Goal: Obtain resource: Obtain resource

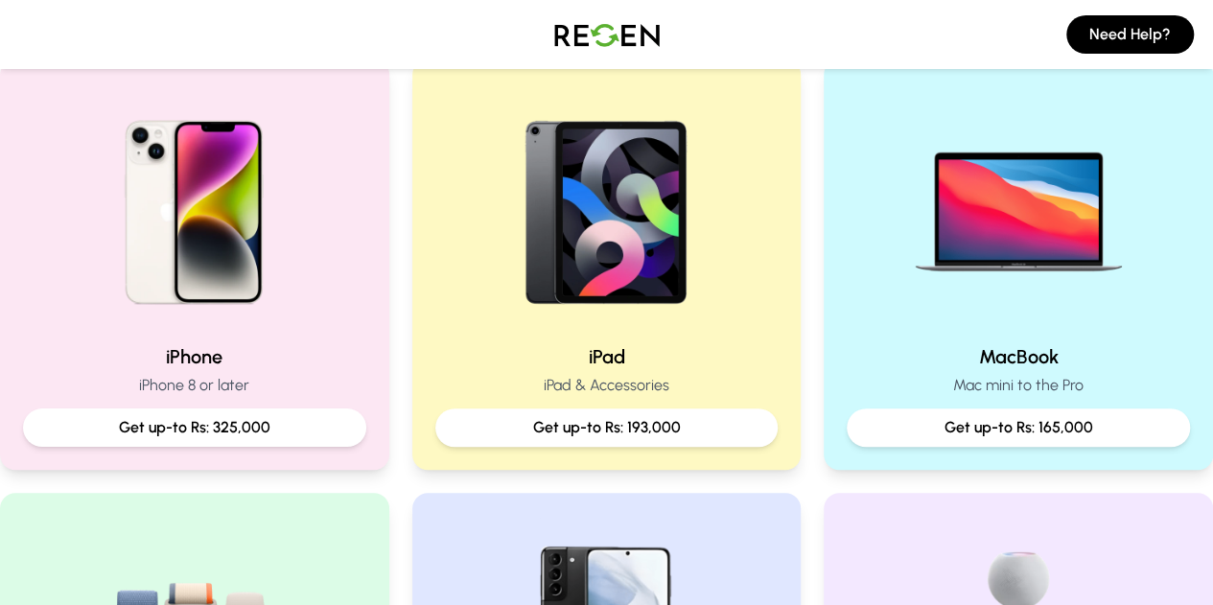
scroll to position [344, 0]
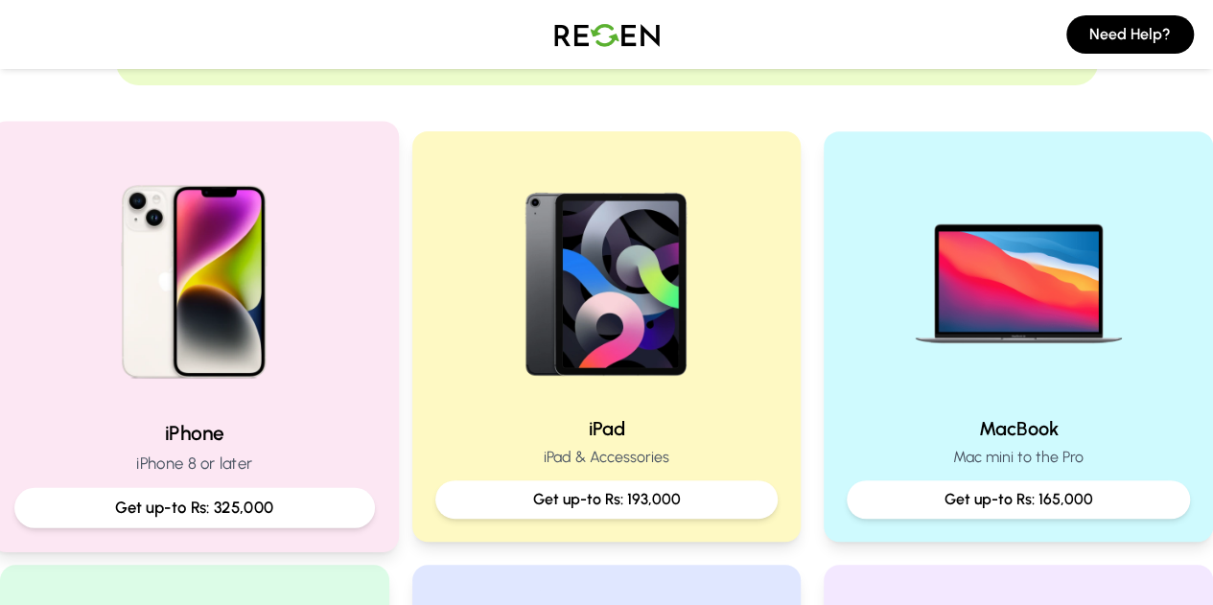
click at [211, 312] on img at bounding box center [194, 275] width 258 height 258
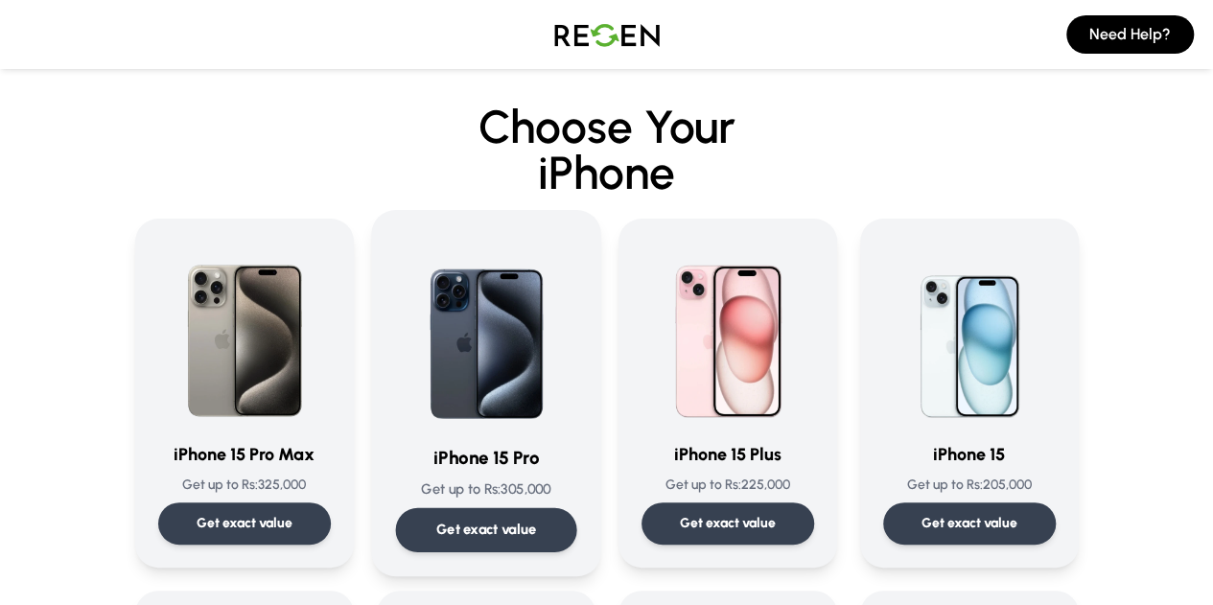
click at [485, 532] on p "Get exact value" at bounding box center [485, 530] width 101 height 20
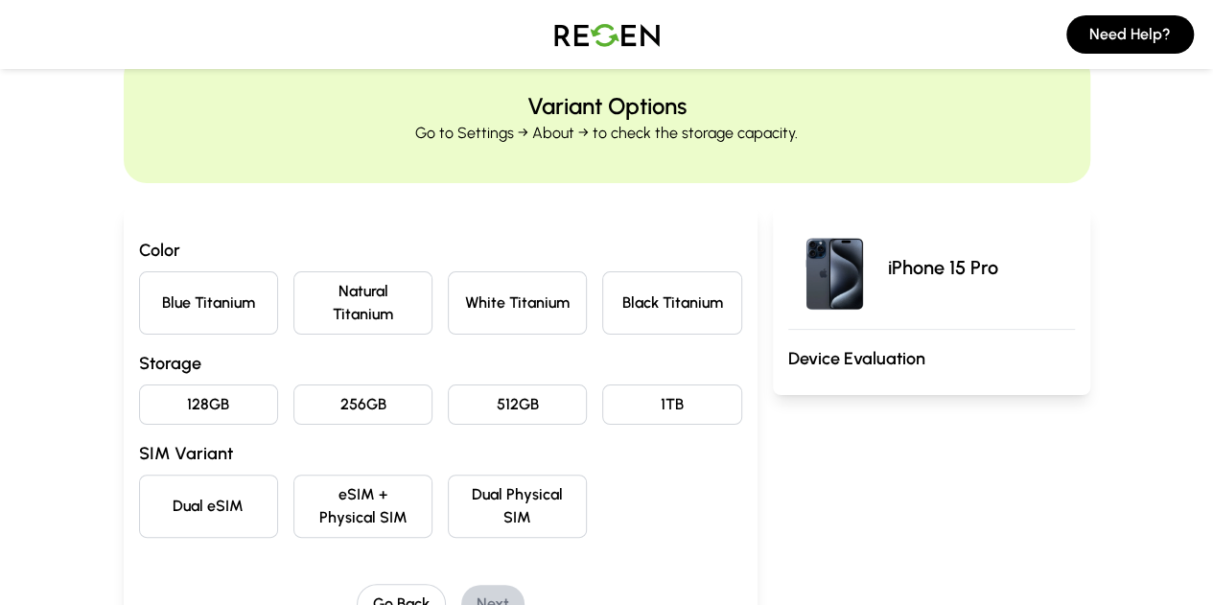
scroll to position [59, 0]
click at [346, 290] on button "Natural Titanium" at bounding box center [362, 301] width 139 height 63
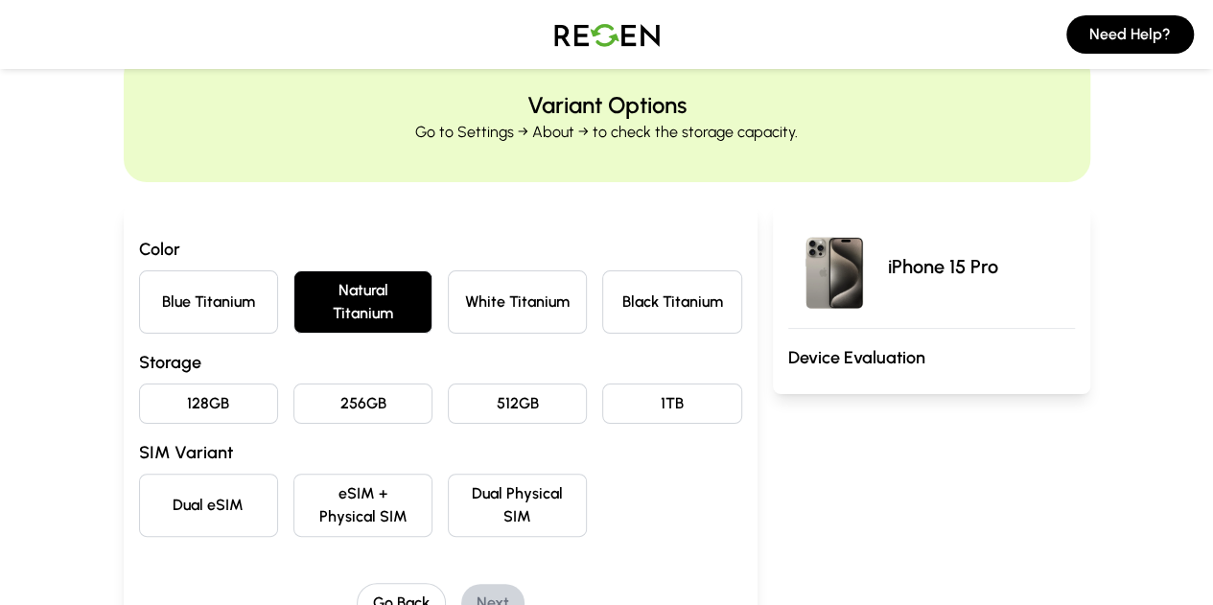
click at [368, 383] on button "256GB" at bounding box center [362, 403] width 139 height 40
click at [448, 294] on button "White Titanium" at bounding box center [517, 301] width 139 height 63
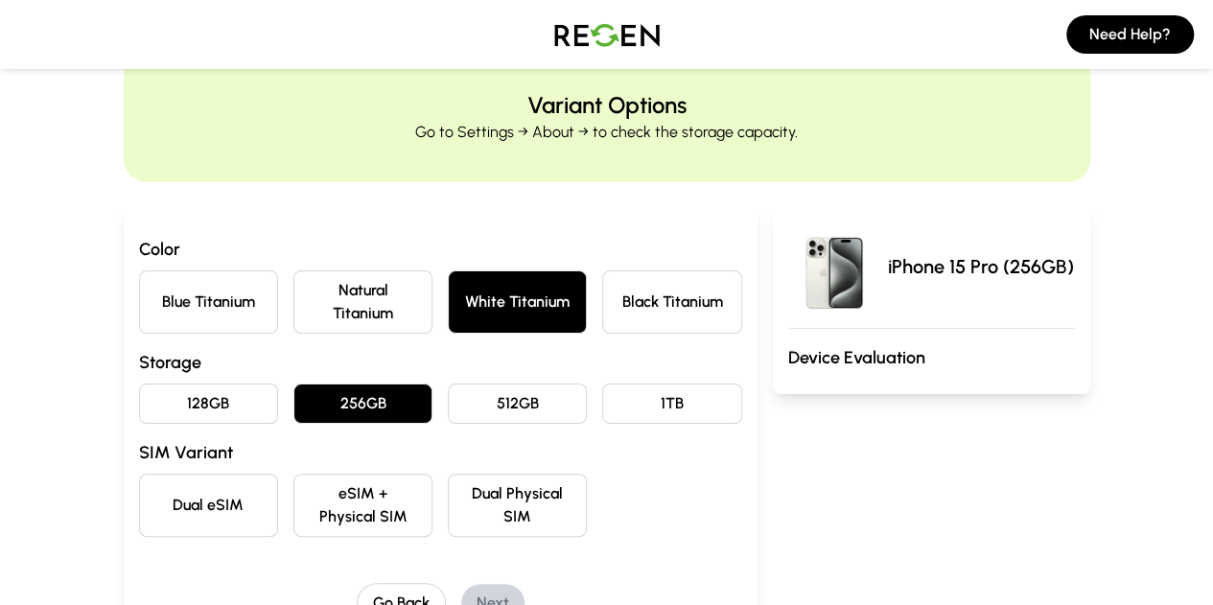
click at [325, 286] on button "Natural Titanium" at bounding box center [362, 301] width 139 height 63
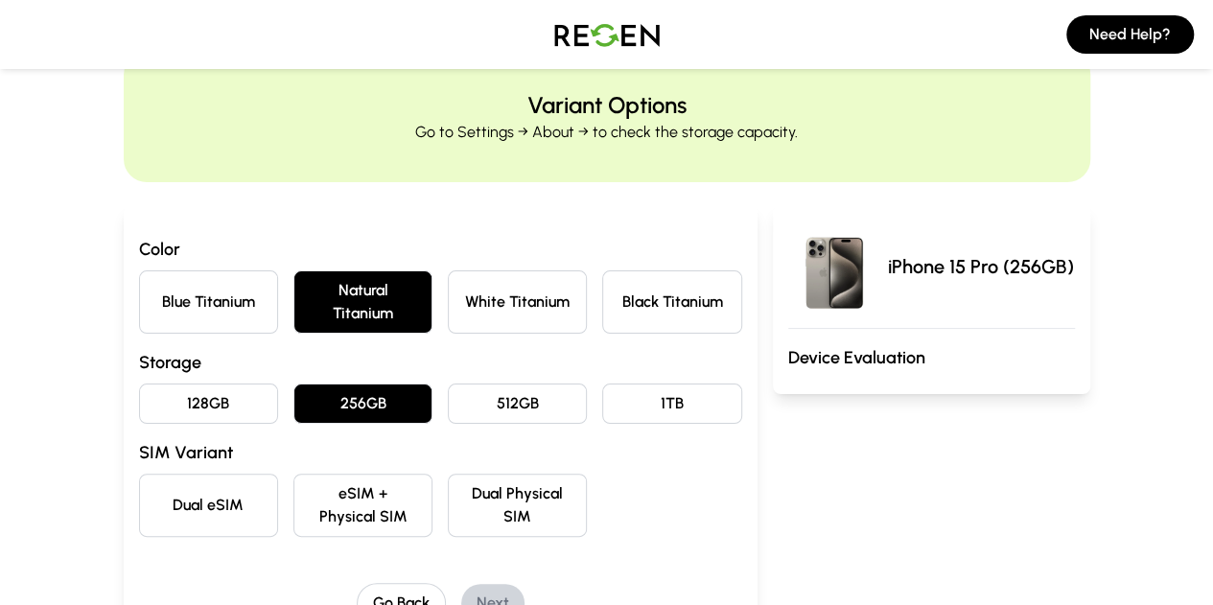
click at [343, 477] on button "eSIM + Physical SIM" at bounding box center [362, 505] width 139 height 63
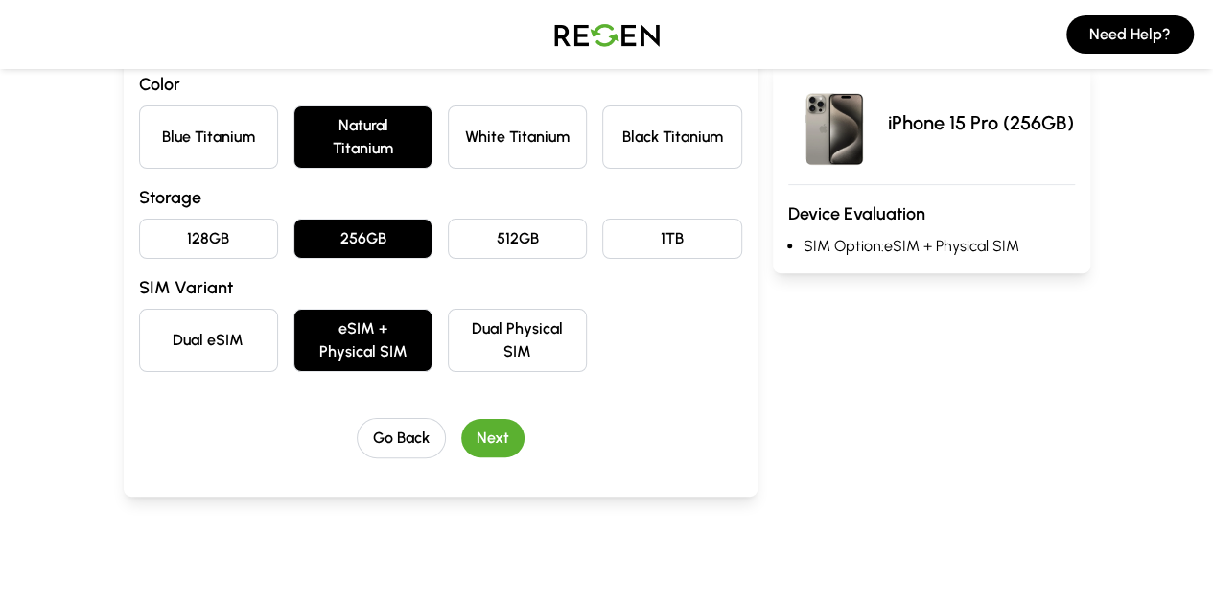
scroll to position [225, 0]
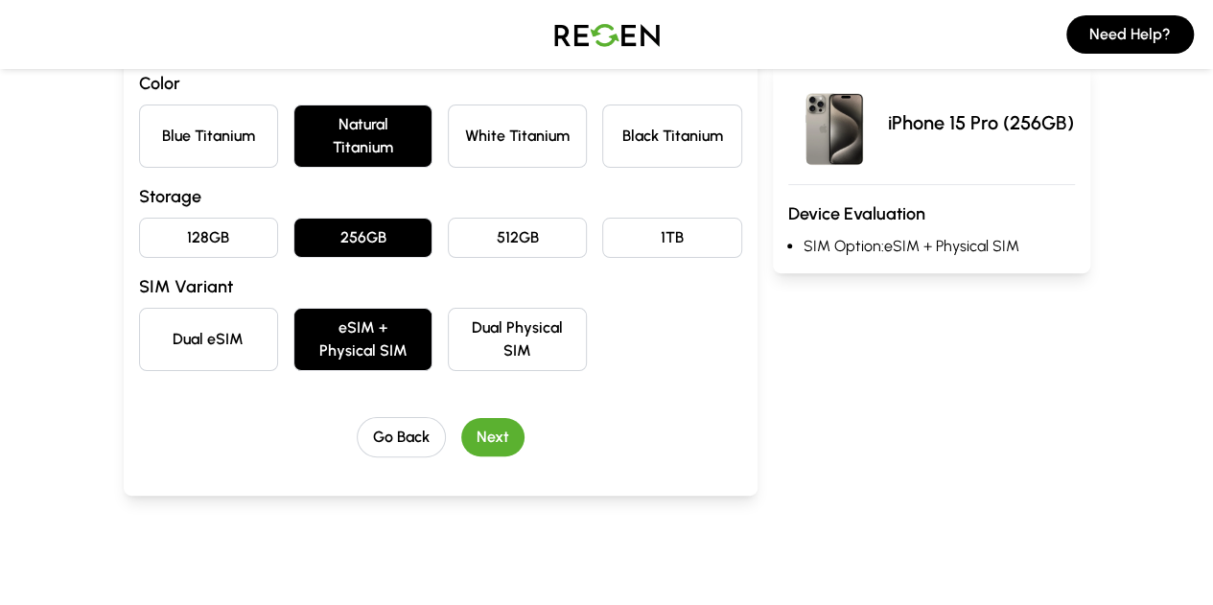
click at [471, 418] on button "Next" at bounding box center [492, 437] width 63 height 38
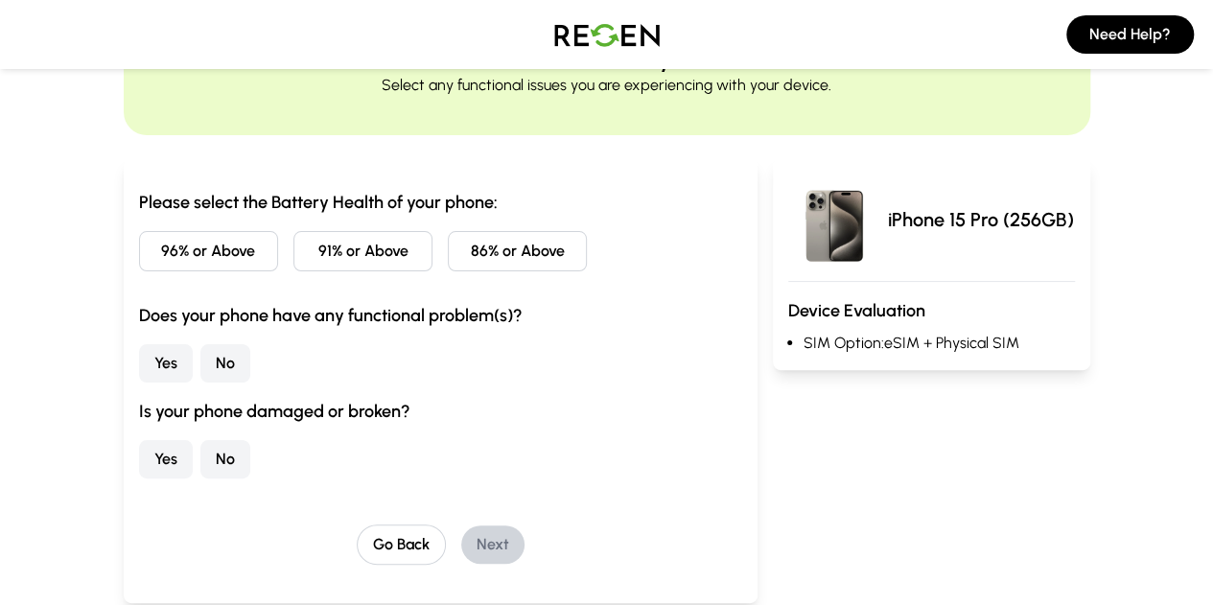
scroll to position [105, 0]
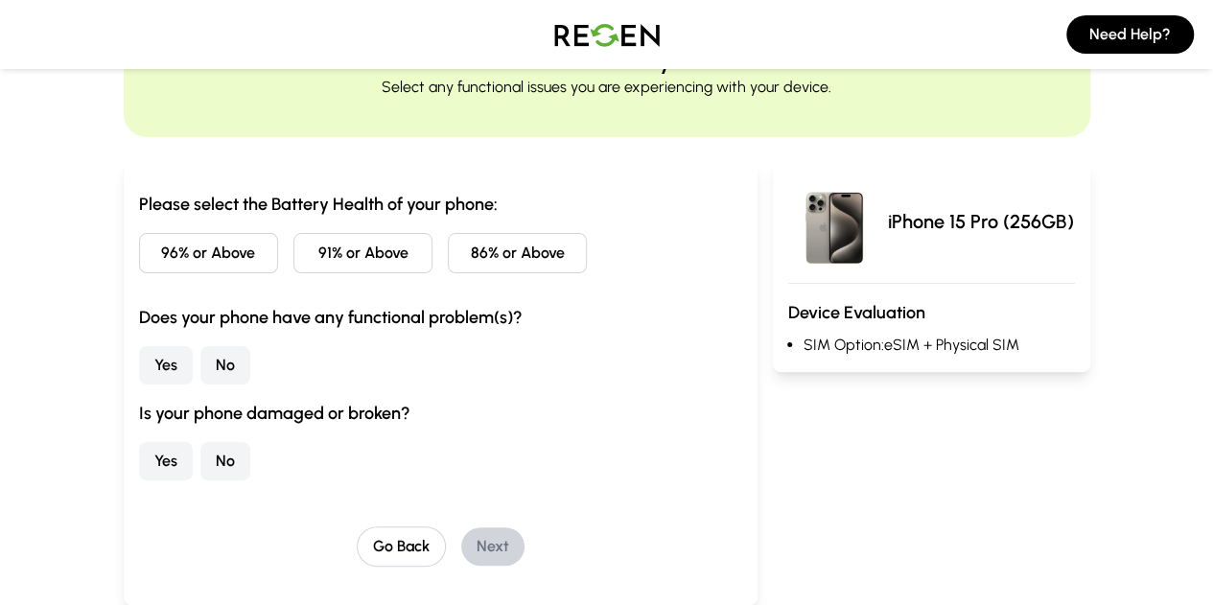
click at [323, 265] on button "91% or Above" at bounding box center [362, 253] width 139 height 40
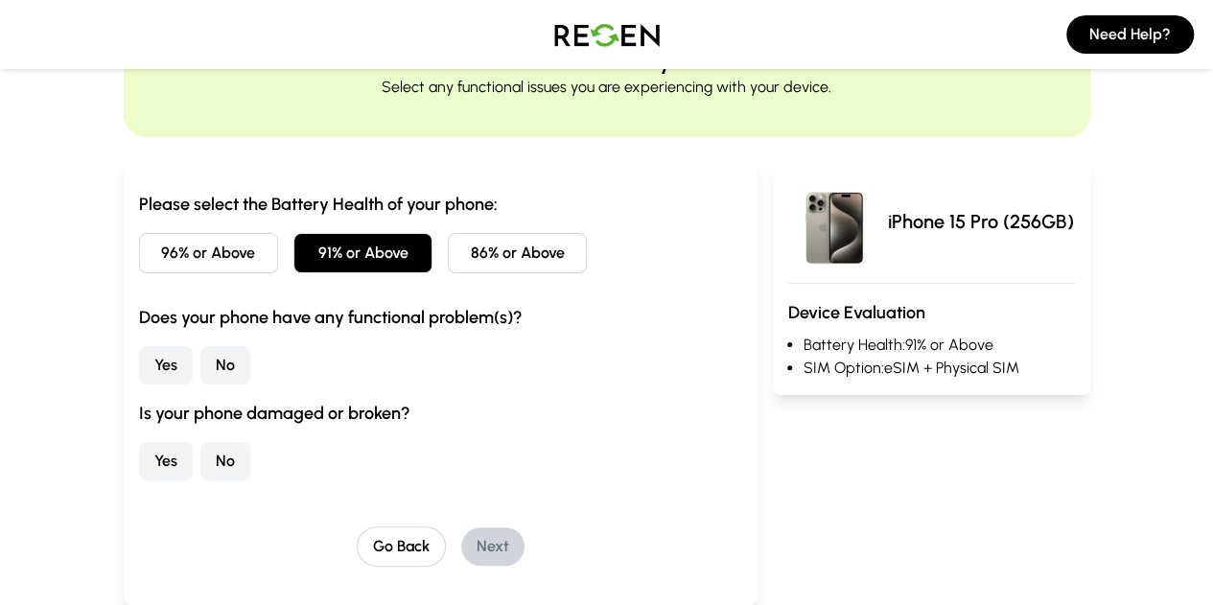
click at [200, 360] on button "No" at bounding box center [225, 365] width 50 height 38
click at [200, 476] on button "No" at bounding box center [225, 461] width 50 height 38
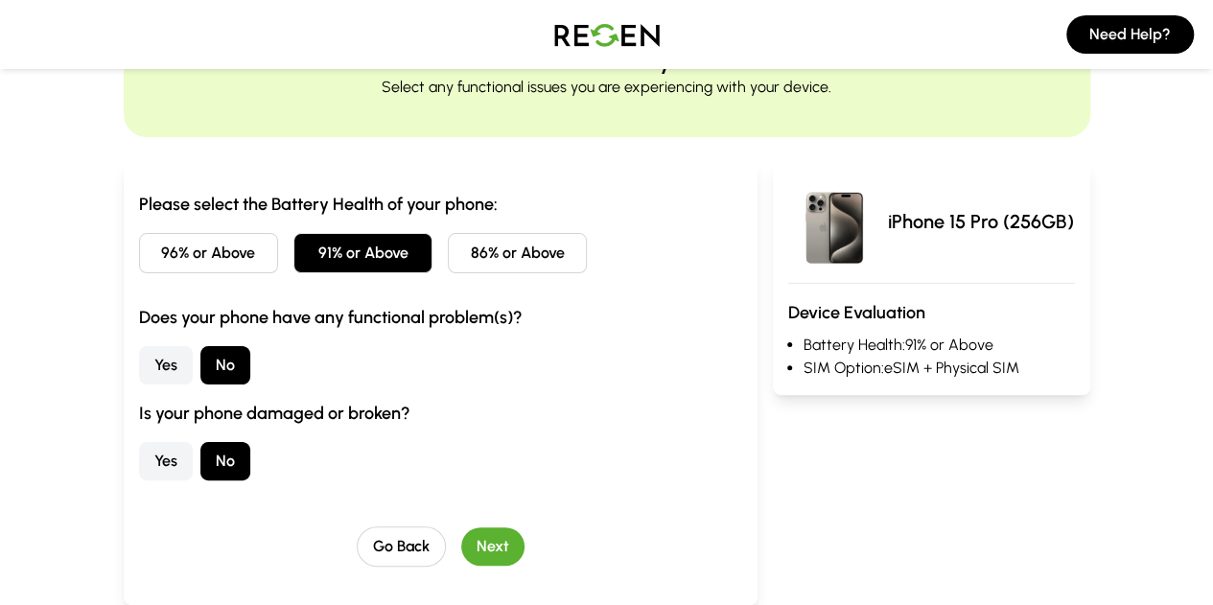
click at [461, 554] on button "Next" at bounding box center [492, 546] width 63 height 38
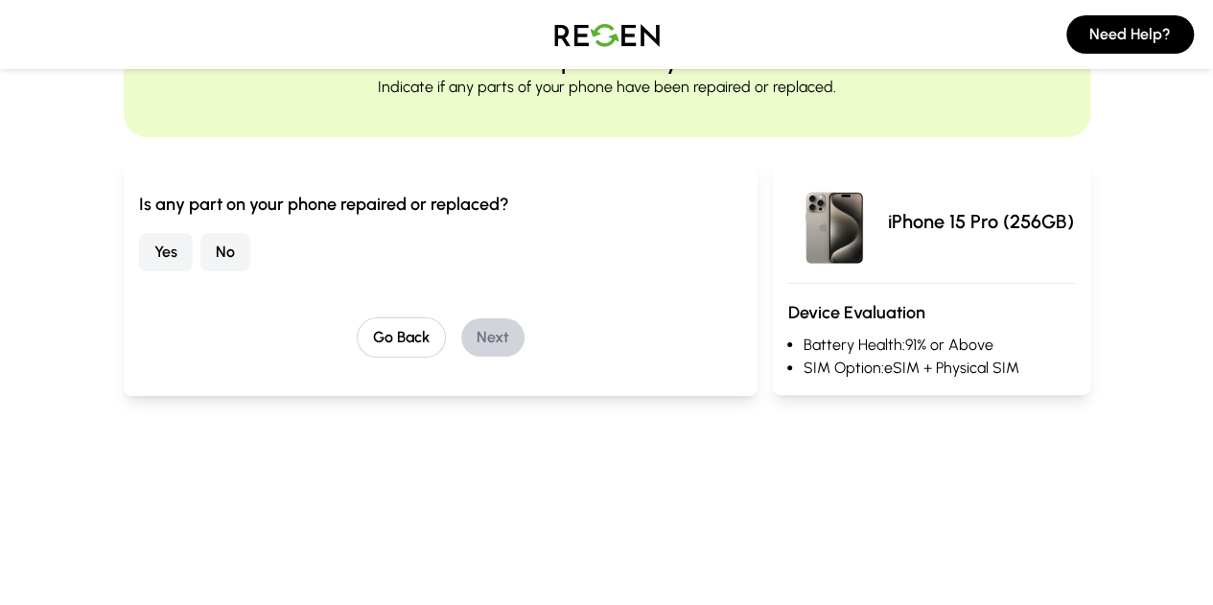
click at [200, 251] on button "No" at bounding box center [225, 252] width 50 height 38
click at [461, 337] on button "Next" at bounding box center [492, 337] width 63 height 38
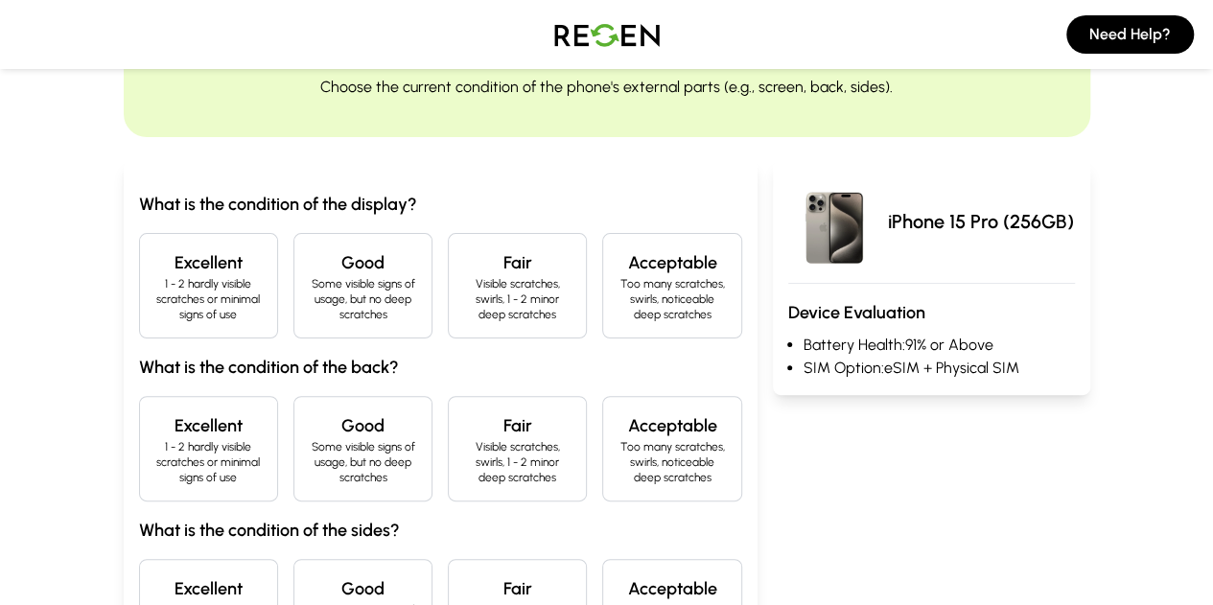
click at [155, 250] on h4 "Excellent" at bounding box center [208, 262] width 106 height 27
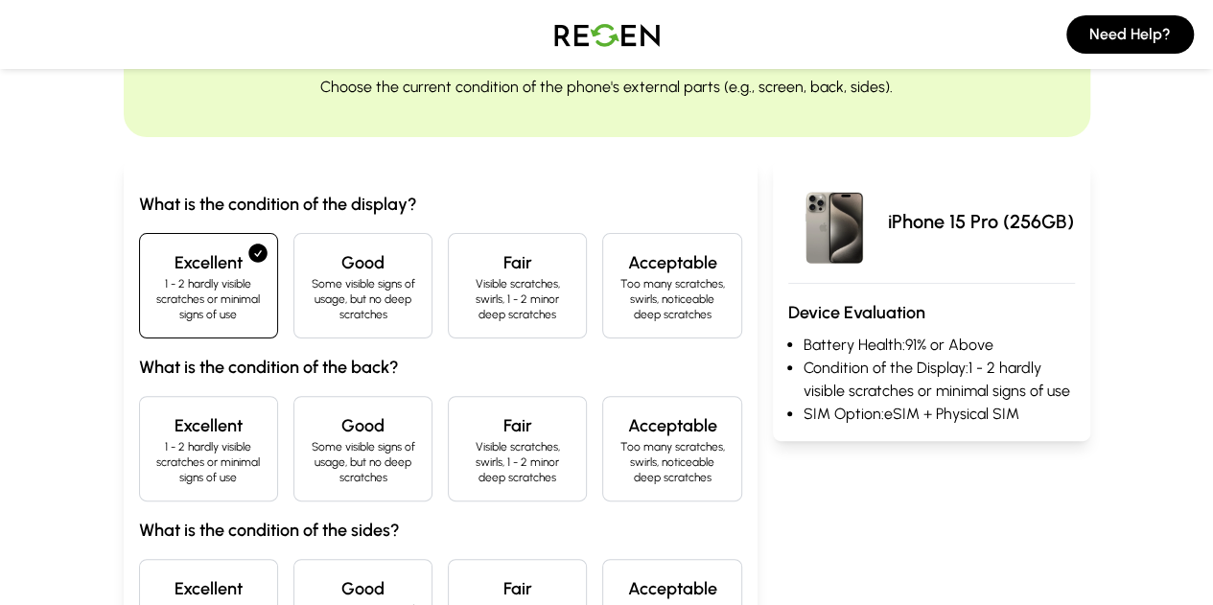
scroll to position [190, 0]
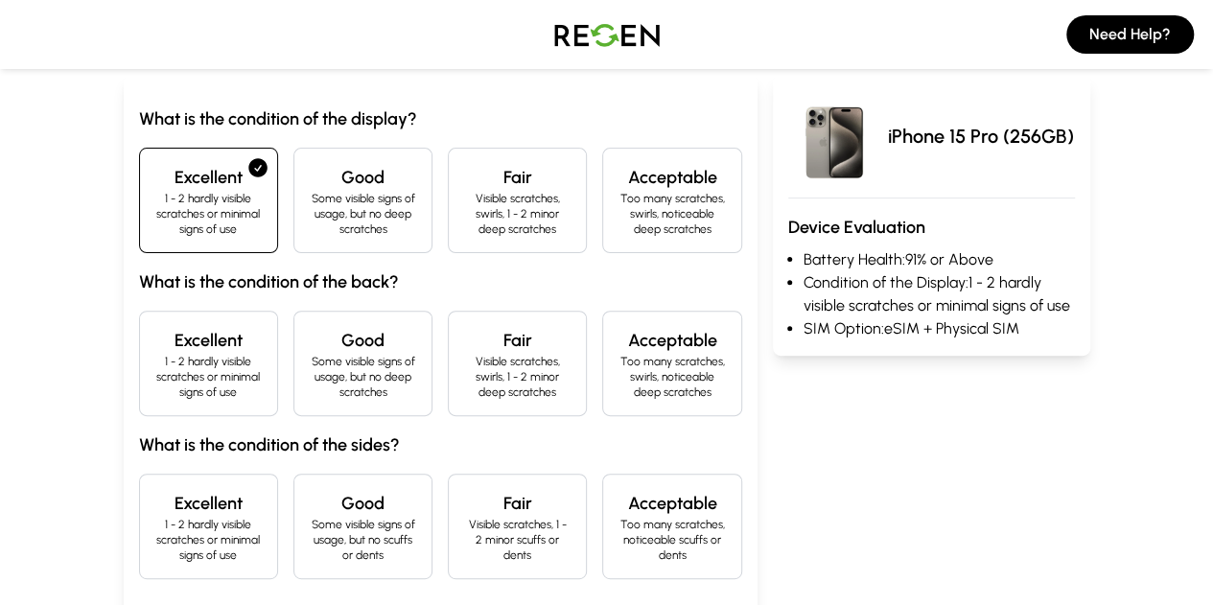
click at [139, 370] on div "Excellent 1 - 2 hardly visible scratches or minimal signs of use" at bounding box center [208, 363] width 139 height 105
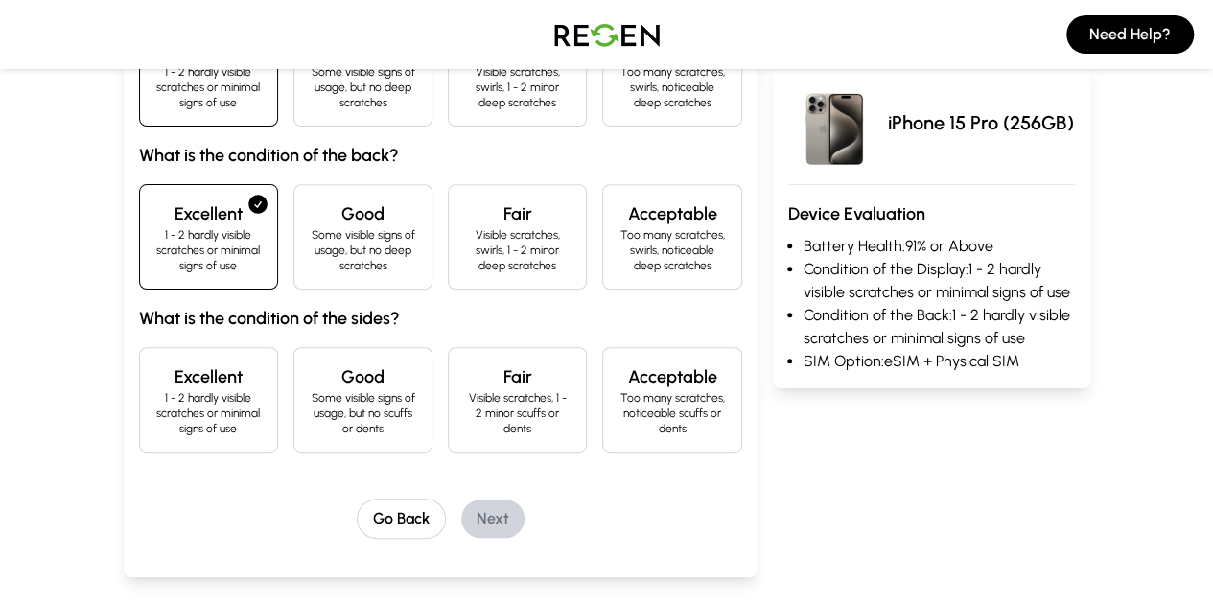
scroll to position [317, 0]
click at [155, 389] on p "1 - 2 hardly visible scratches or minimal signs of use" at bounding box center [208, 412] width 106 height 46
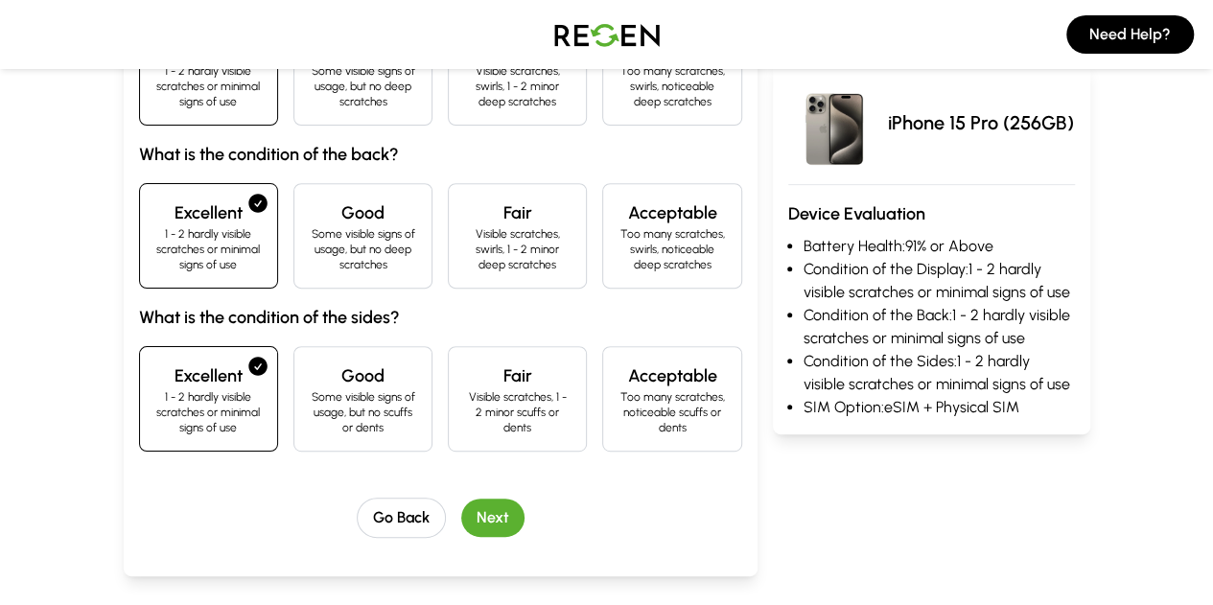
click at [461, 499] on button "Next" at bounding box center [492, 518] width 63 height 38
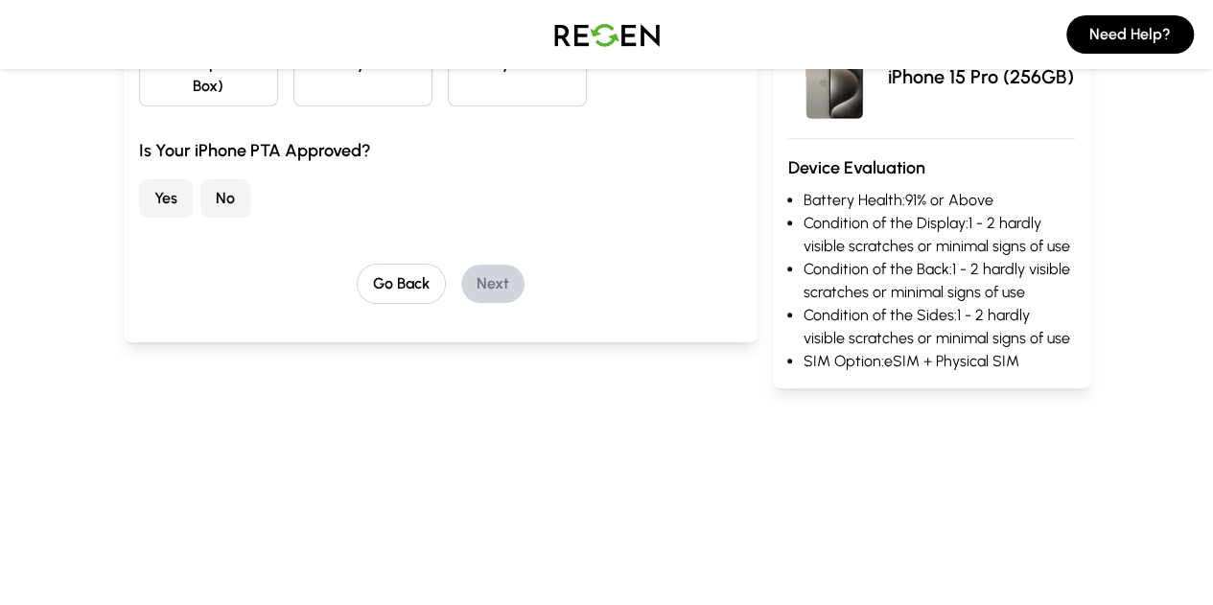
scroll to position [107, 0]
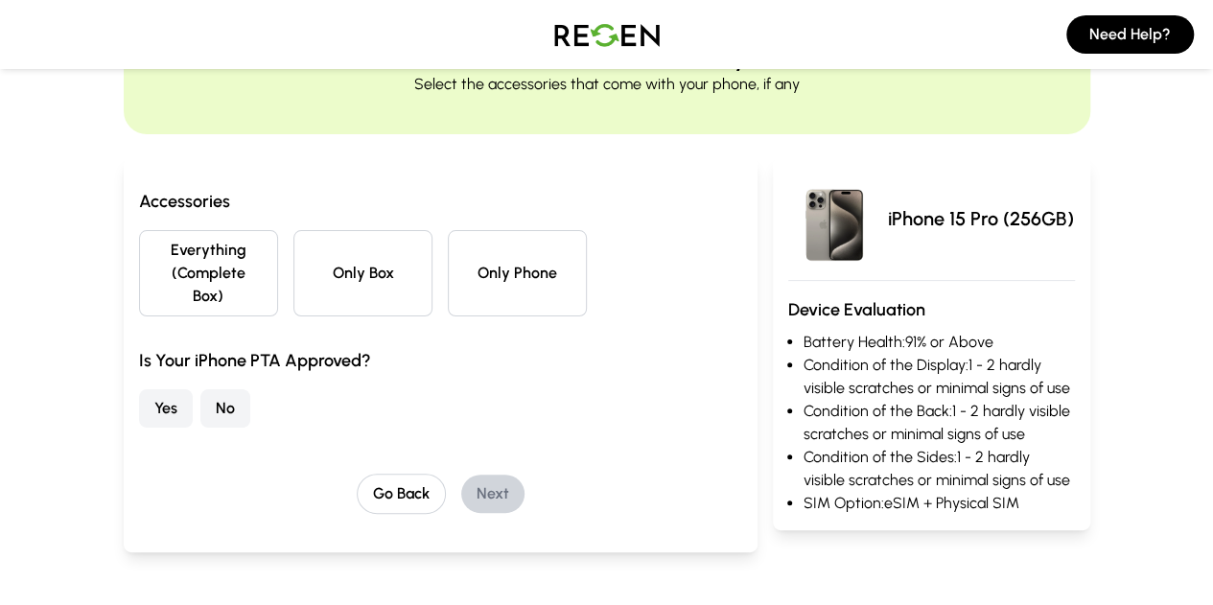
click at [139, 247] on button "Everything (Complete Box)" at bounding box center [208, 273] width 139 height 86
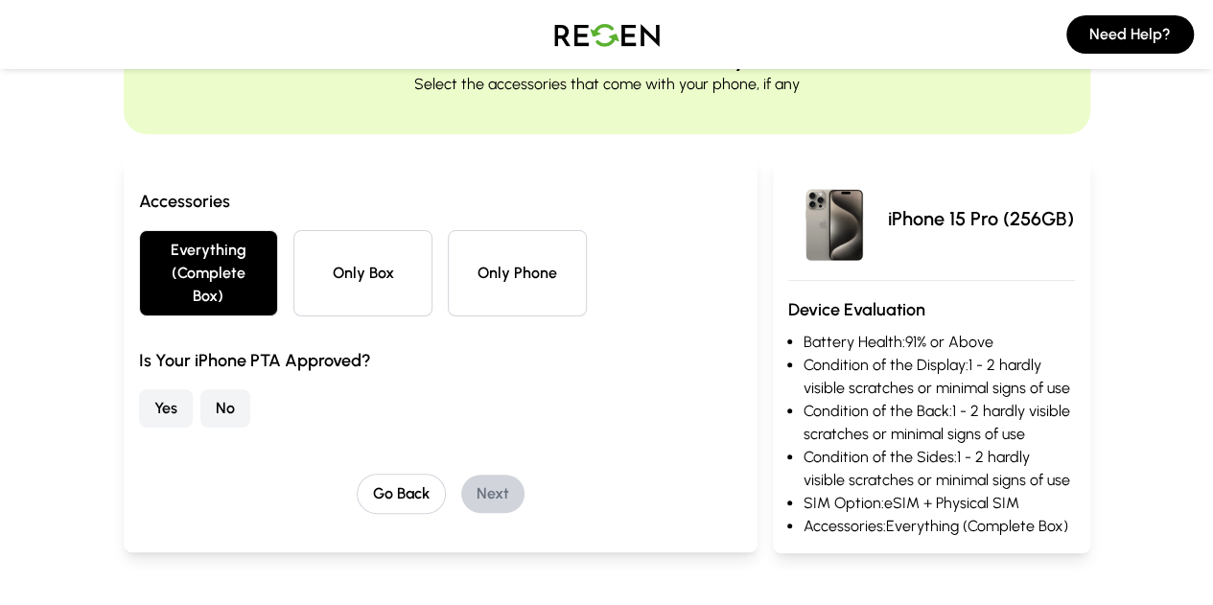
click at [139, 393] on button "Yes" at bounding box center [166, 408] width 54 height 38
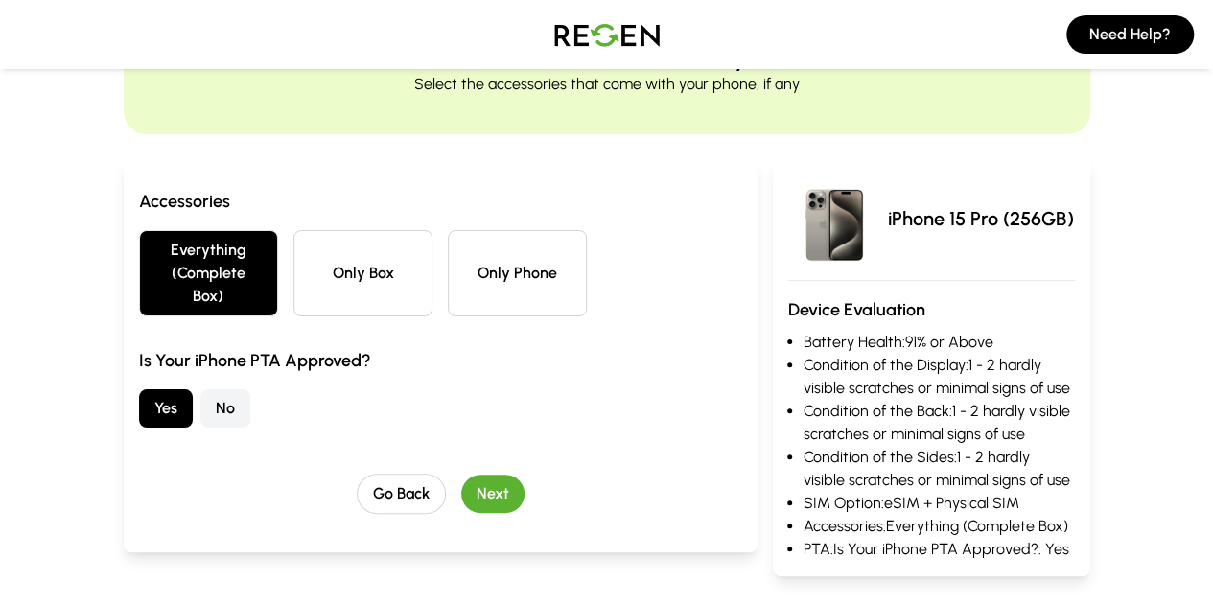
click at [468, 475] on button "Next" at bounding box center [492, 494] width 63 height 38
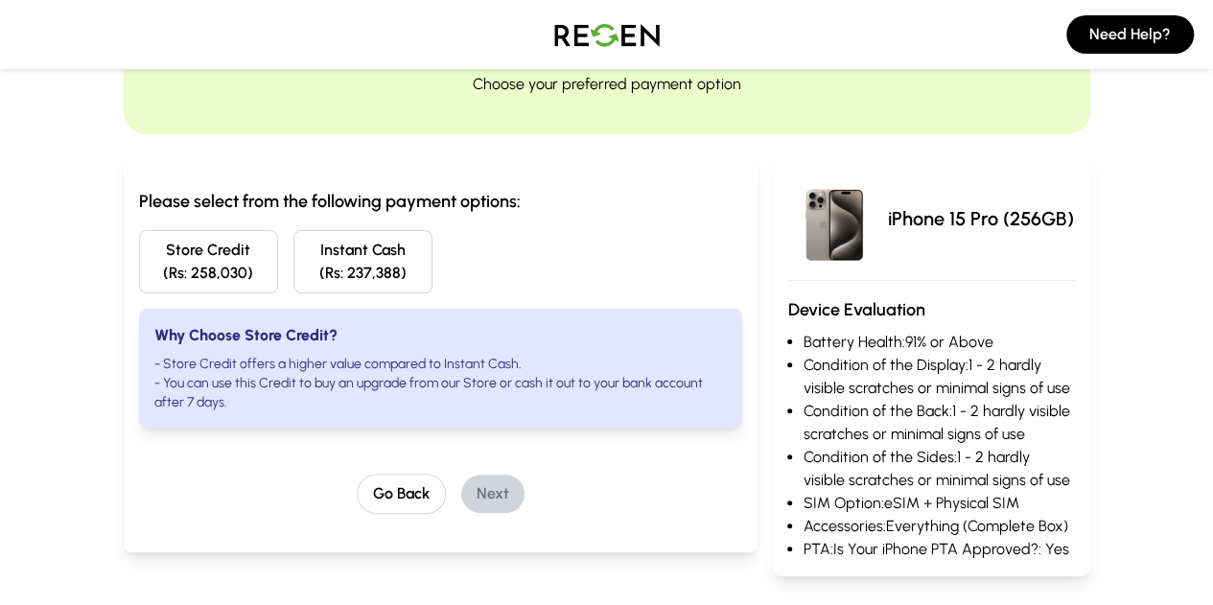
click at [345, 250] on button "Instant Cash (Rs: 237,388)" at bounding box center [362, 261] width 139 height 63
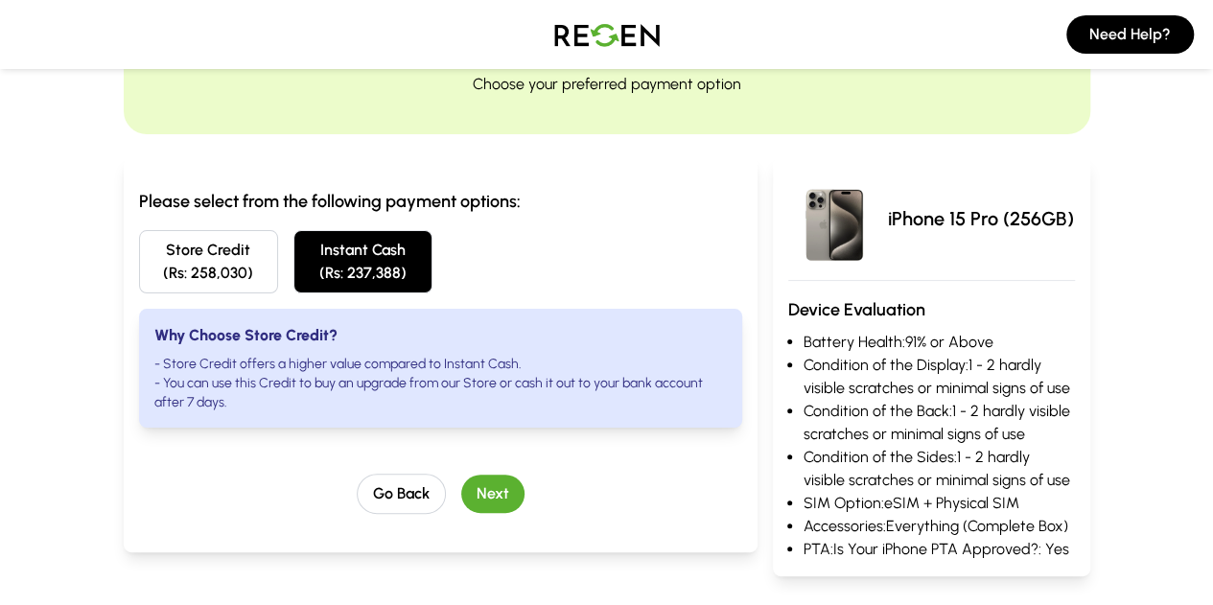
click at [461, 478] on button "Next" at bounding box center [492, 494] width 63 height 38
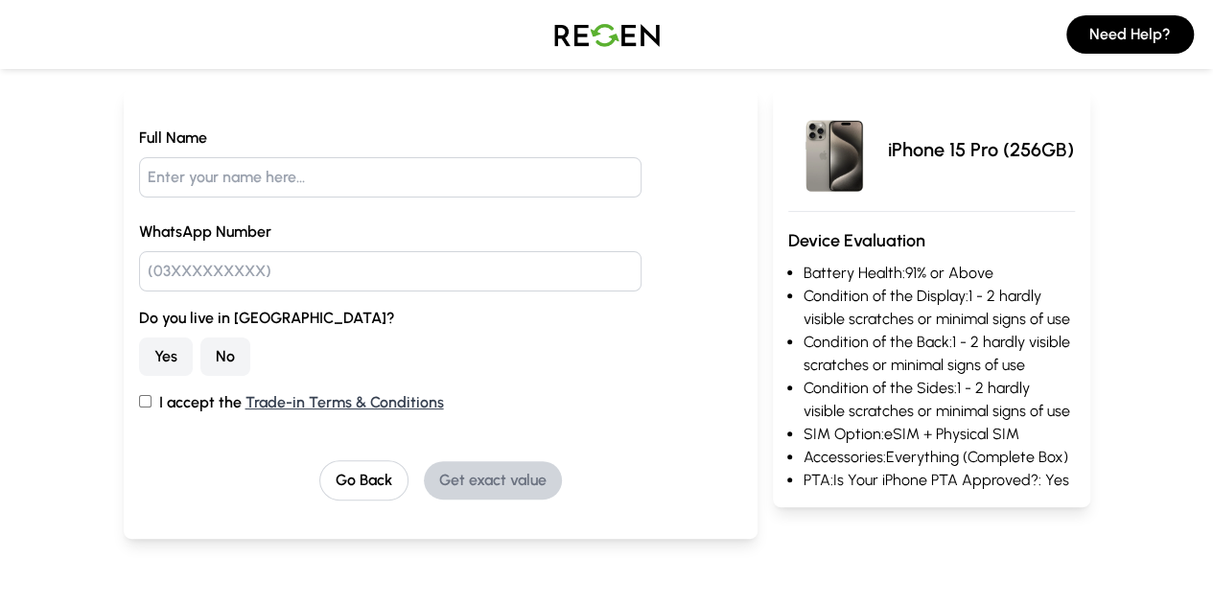
scroll to position [178, 0]
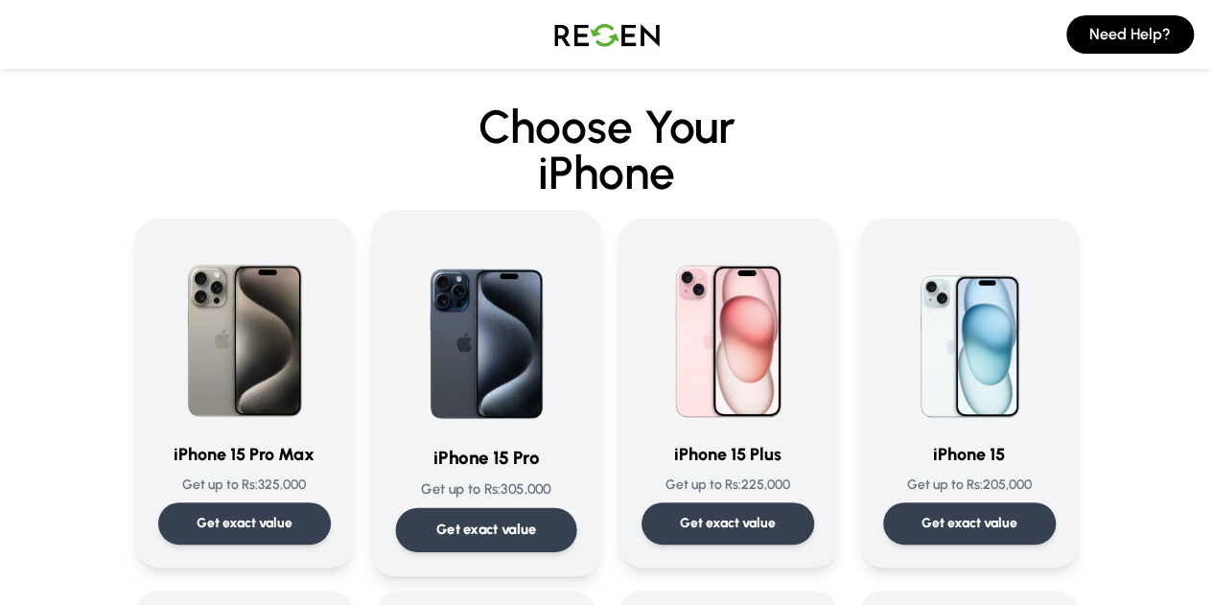
click at [527, 354] on img at bounding box center [485, 331] width 181 height 194
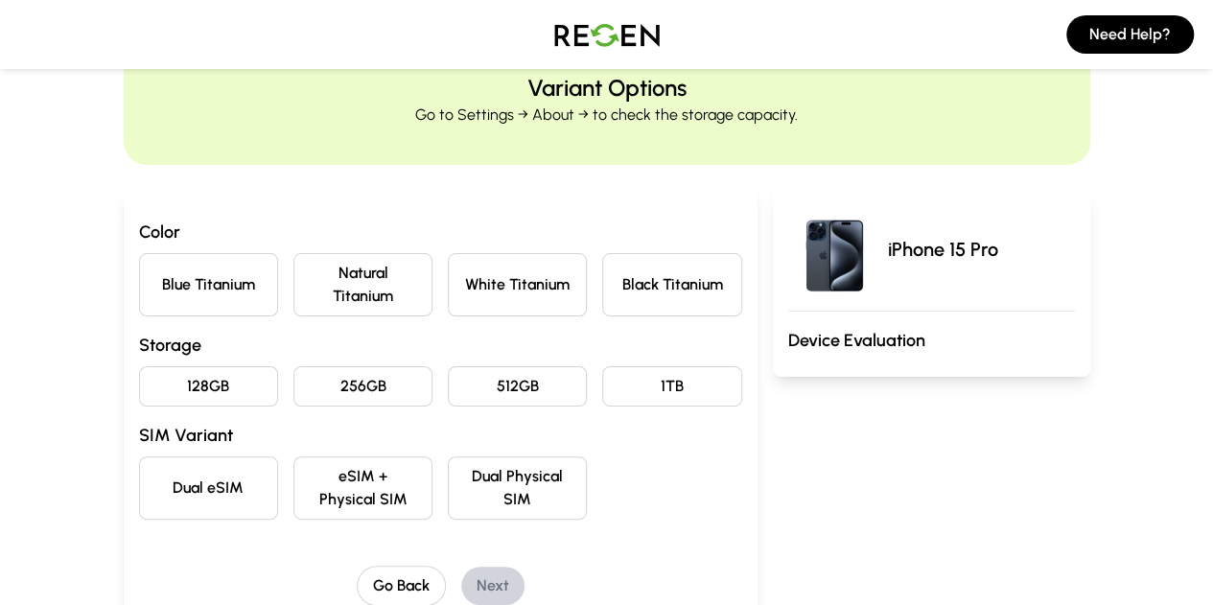
scroll to position [150, 0]
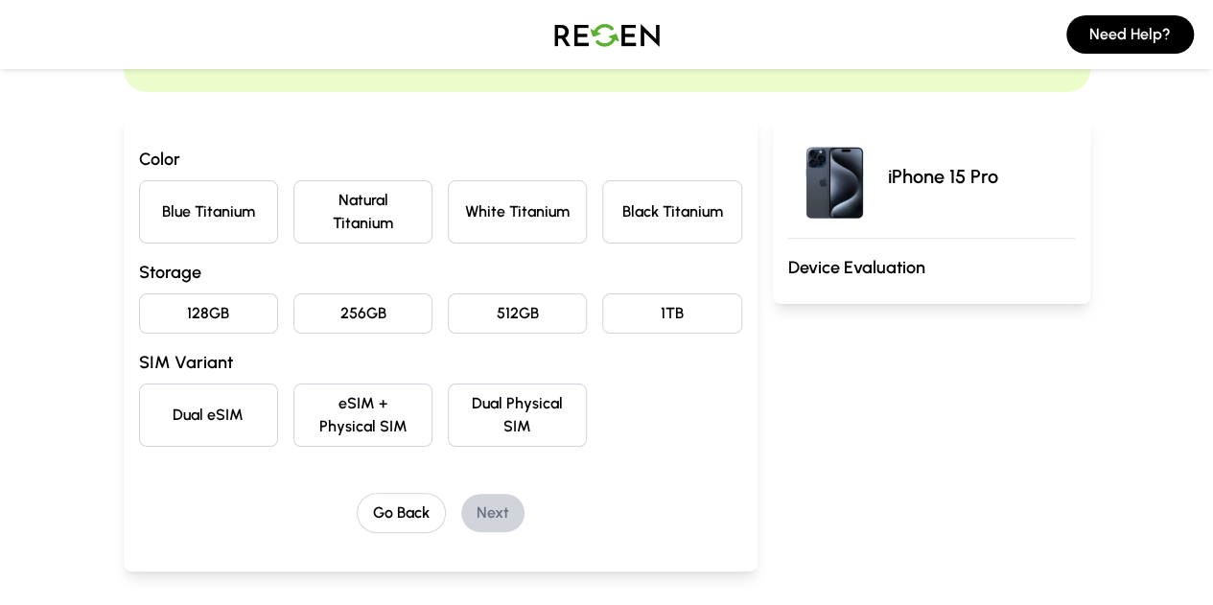
click at [329, 202] on button "Natural Titanium" at bounding box center [362, 211] width 139 height 63
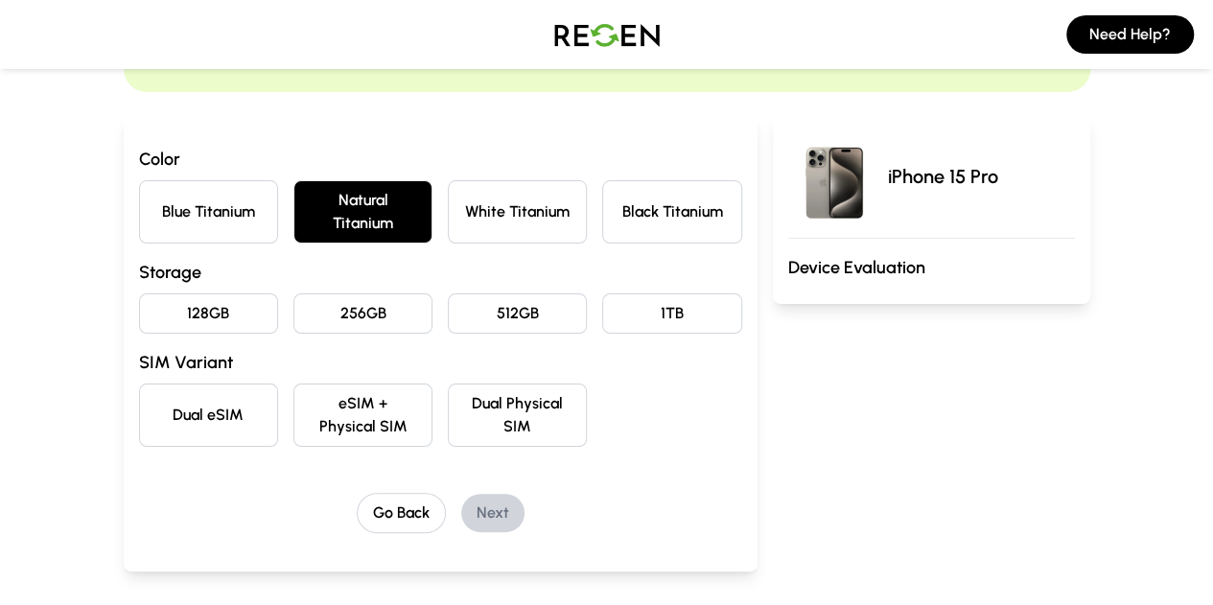
click at [337, 293] on button "256GB" at bounding box center [362, 313] width 139 height 40
click at [353, 383] on button "eSIM + Physical SIM" at bounding box center [362, 414] width 139 height 63
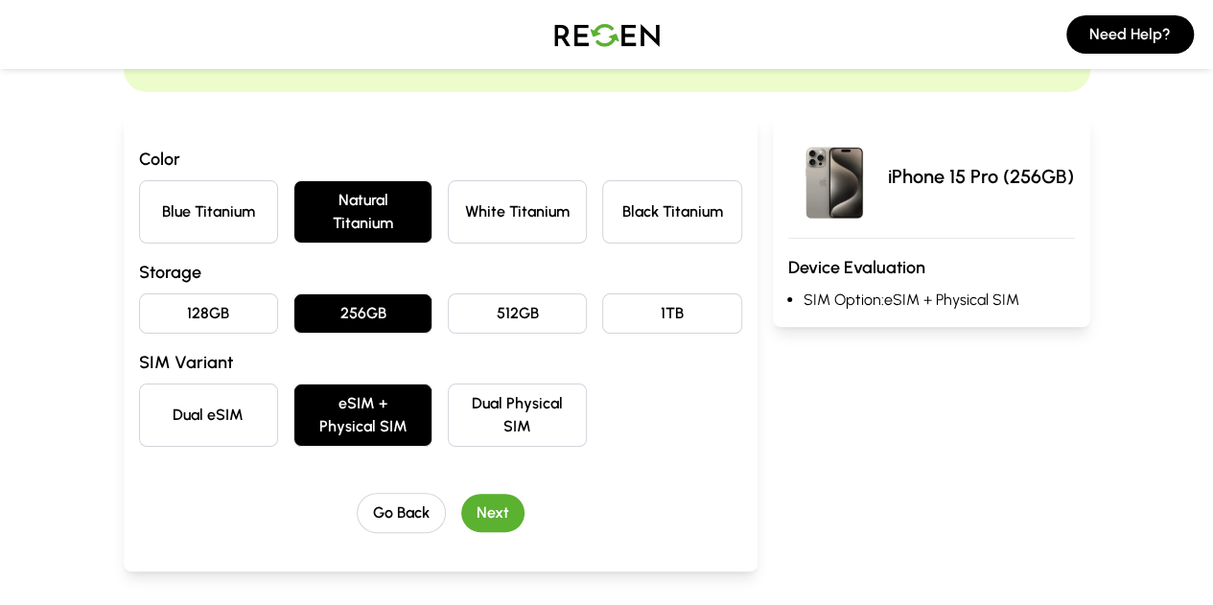
click at [461, 494] on button "Next" at bounding box center [492, 513] width 63 height 38
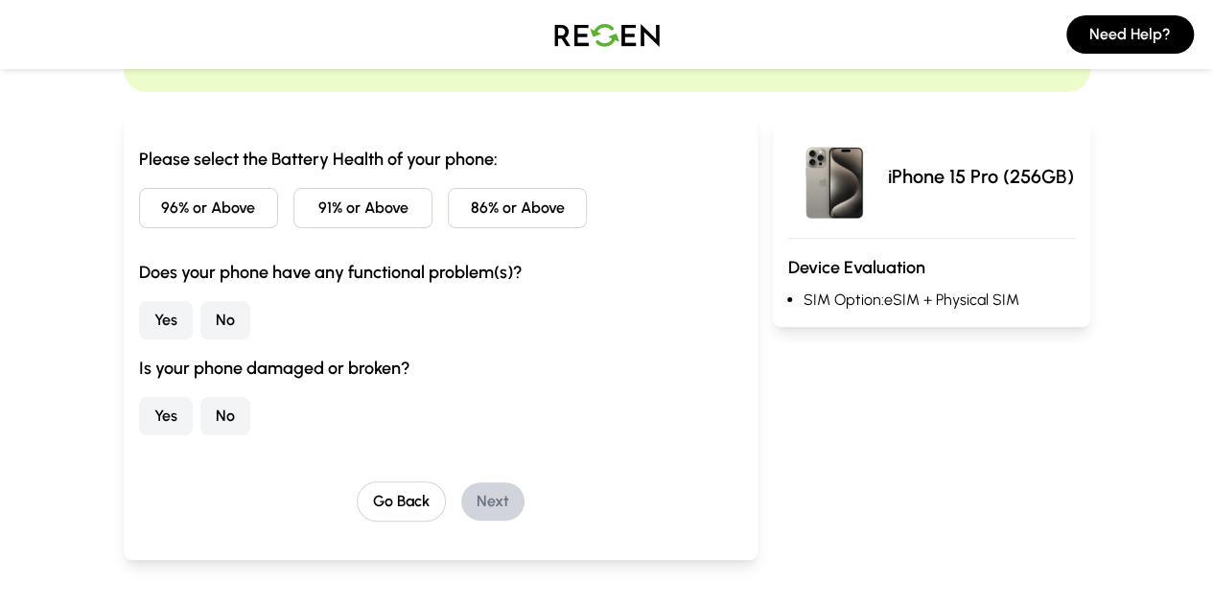
click at [317, 206] on button "91% or Above" at bounding box center [362, 208] width 139 height 40
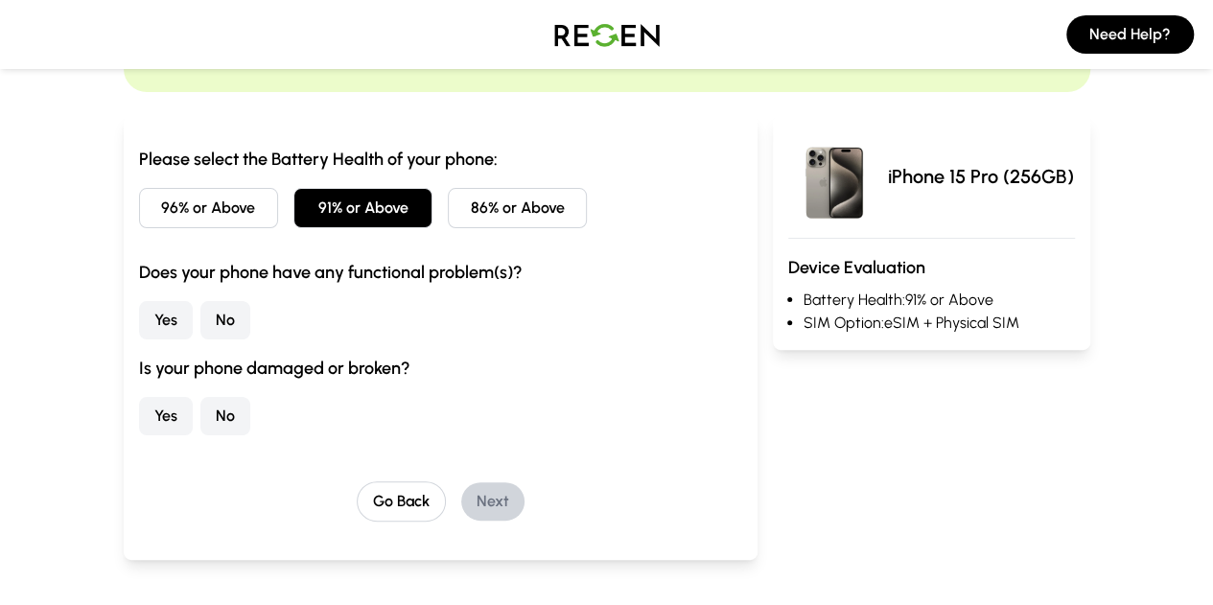
click at [200, 317] on button "No" at bounding box center [225, 320] width 50 height 38
click at [200, 415] on button "No" at bounding box center [225, 416] width 50 height 38
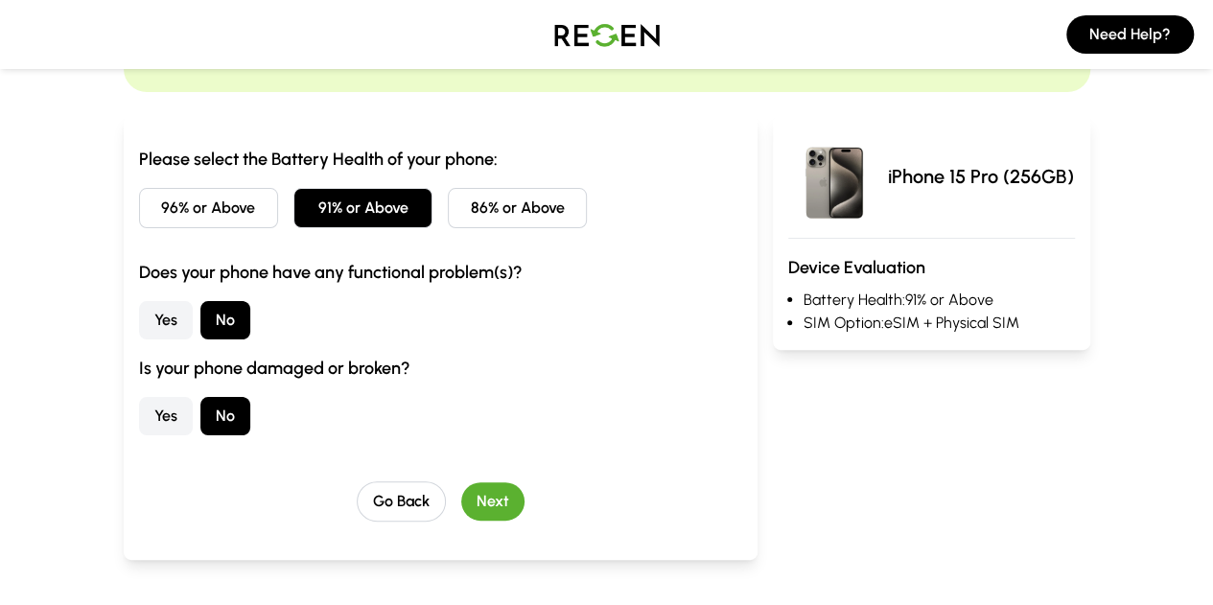
click at [461, 500] on button "Next" at bounding box center [492, 501] width 63 height 38
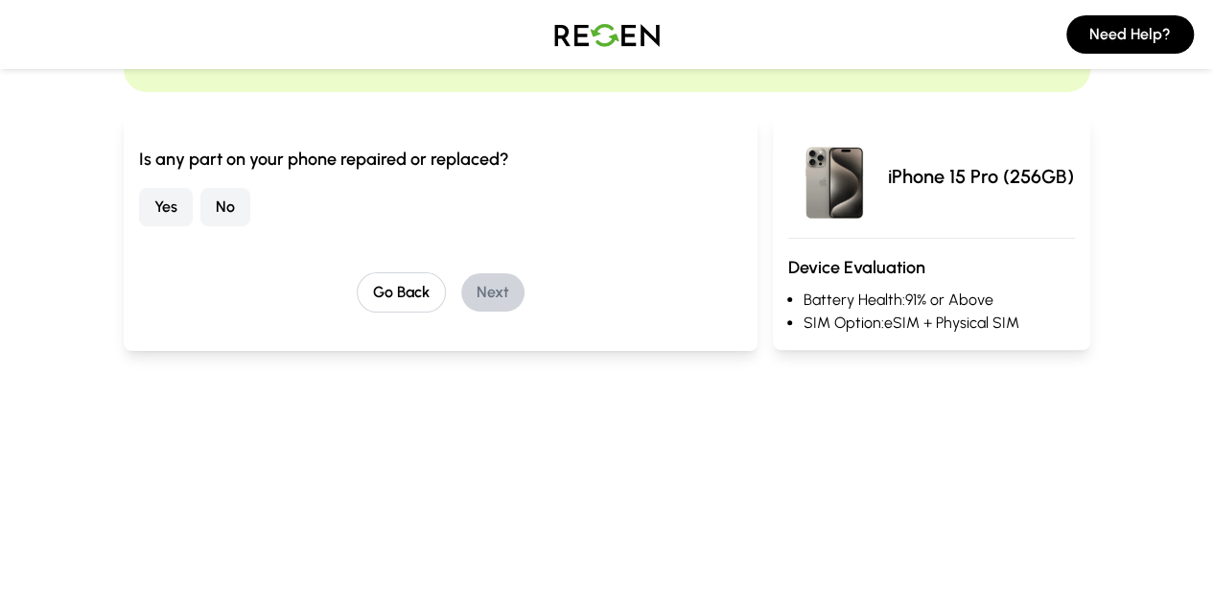
click at [200, 206] on button "No" at bounding box center [225, 207] width 50 height 38
click at [470, 291] on button "Next" at bounding box center [492, 292] width 63 height 38
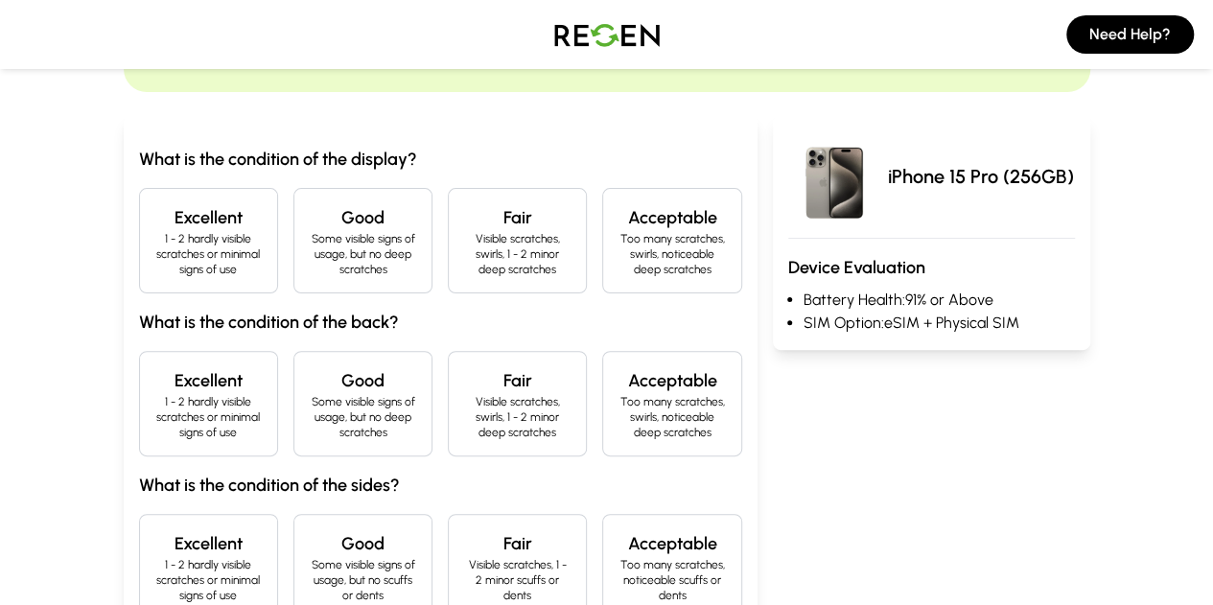
click at [155, 216] on h4 "Excellent" at bounding box center [208, 217] width 106 height 27
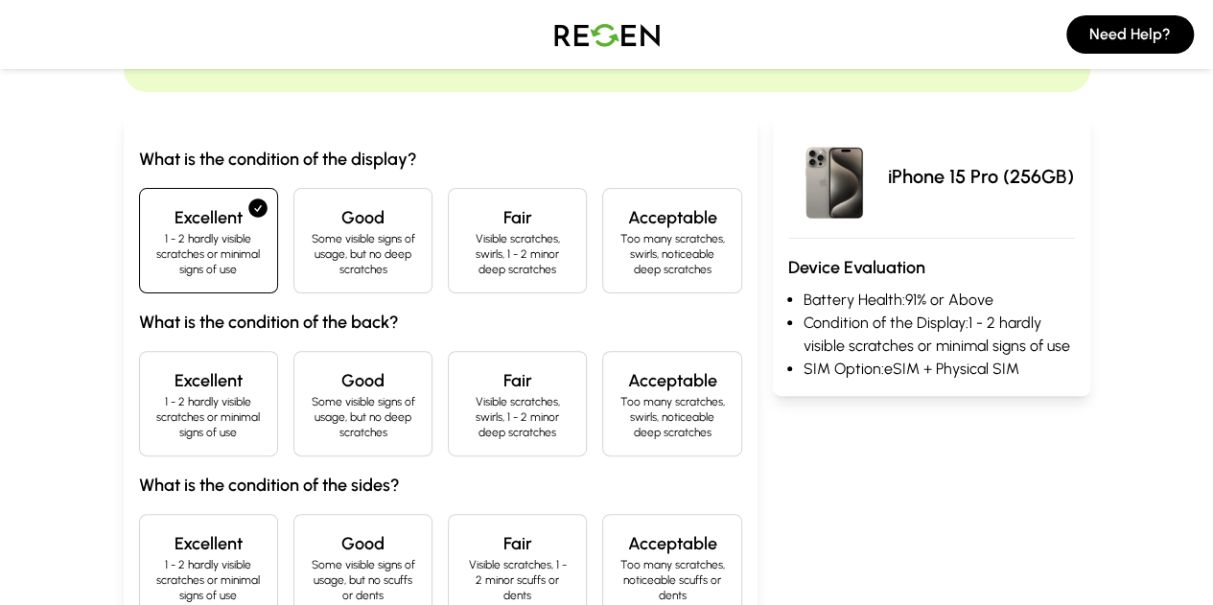
click at [155, 367] on h4 "Excellent" at bounding box center [208, 380] width 106 height 27
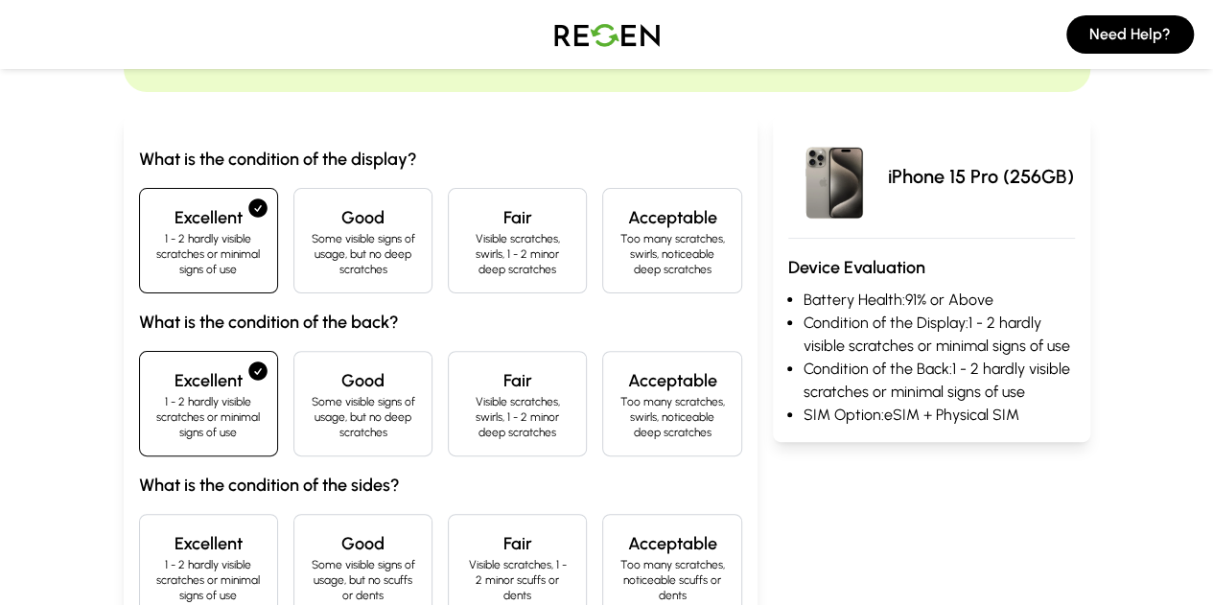
click at [155, 530] on h4 "Excellent" at bounding box center [208, 543] width 106 height 27
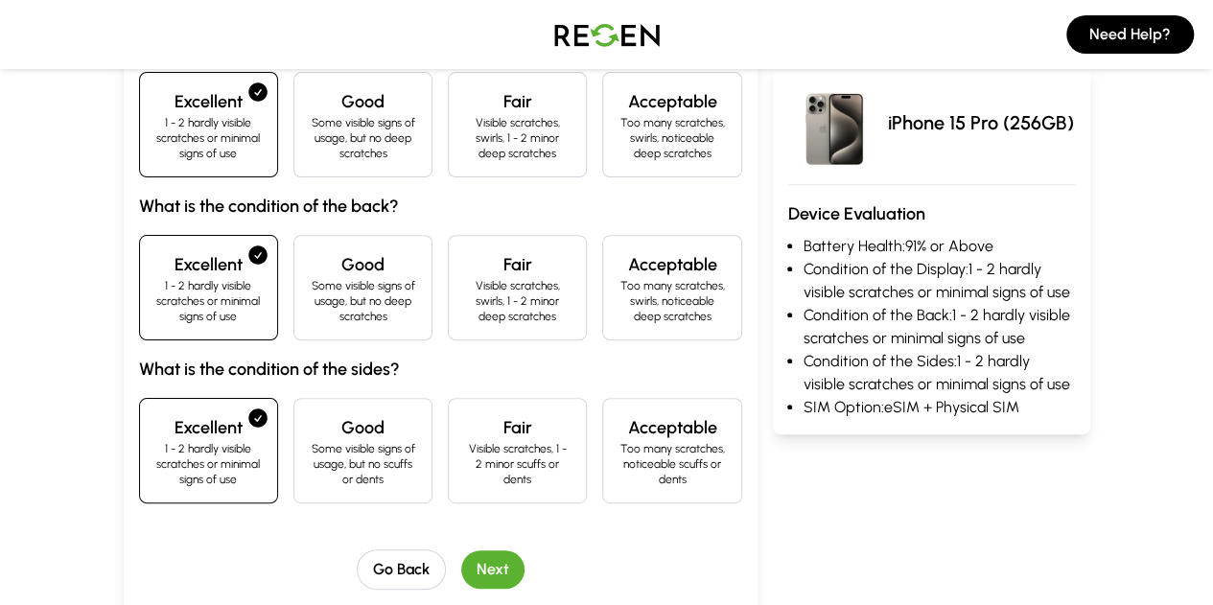
scroll to position [267, 0]
click at [461, 549] on button "Next" at bounding box center [492, 568] width 63 height 38
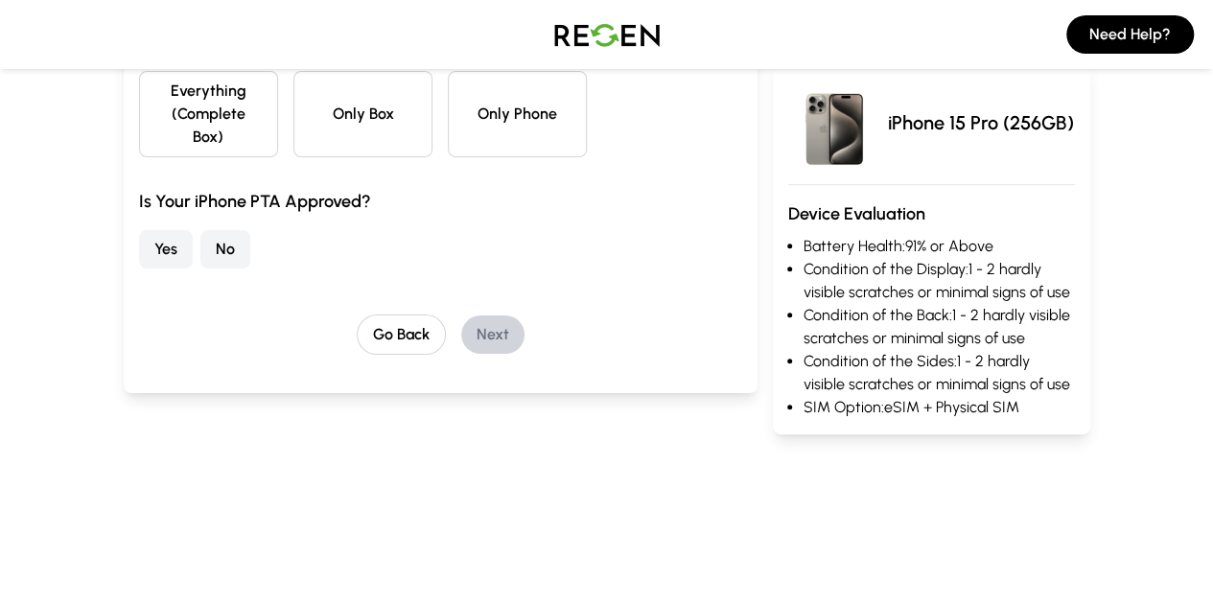
click at [151, 128] on button "Everything (Complete Box)" at bounding box center [208, 114] width 139 height 86
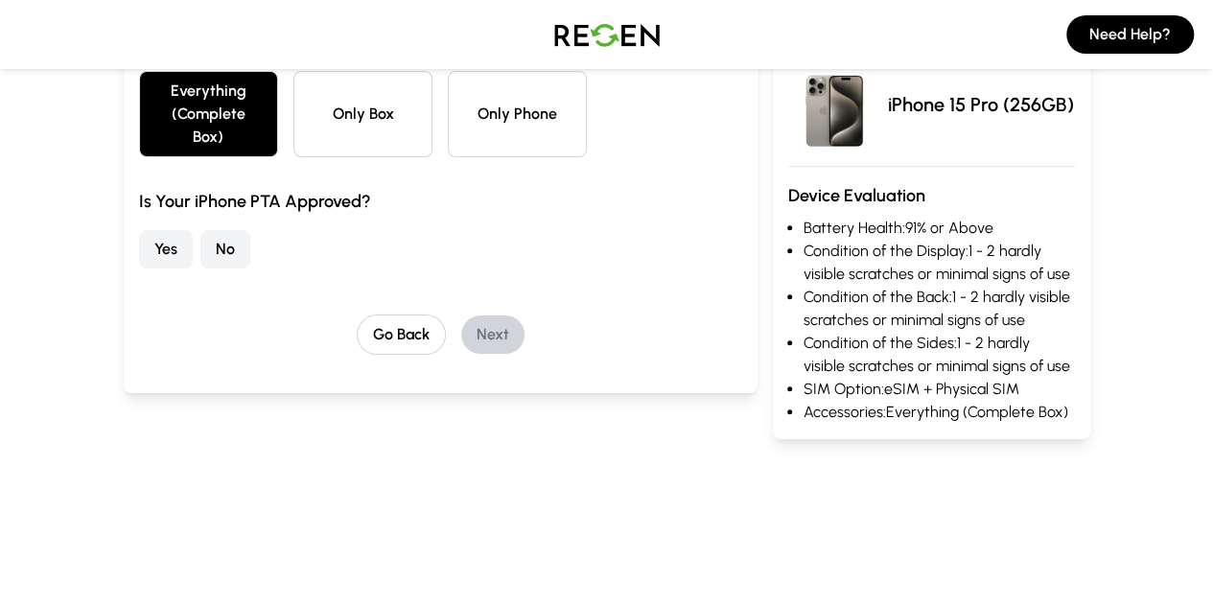
click at [139, 232] on button "Yes" at bounding box center [166, 249] width 54 height 38
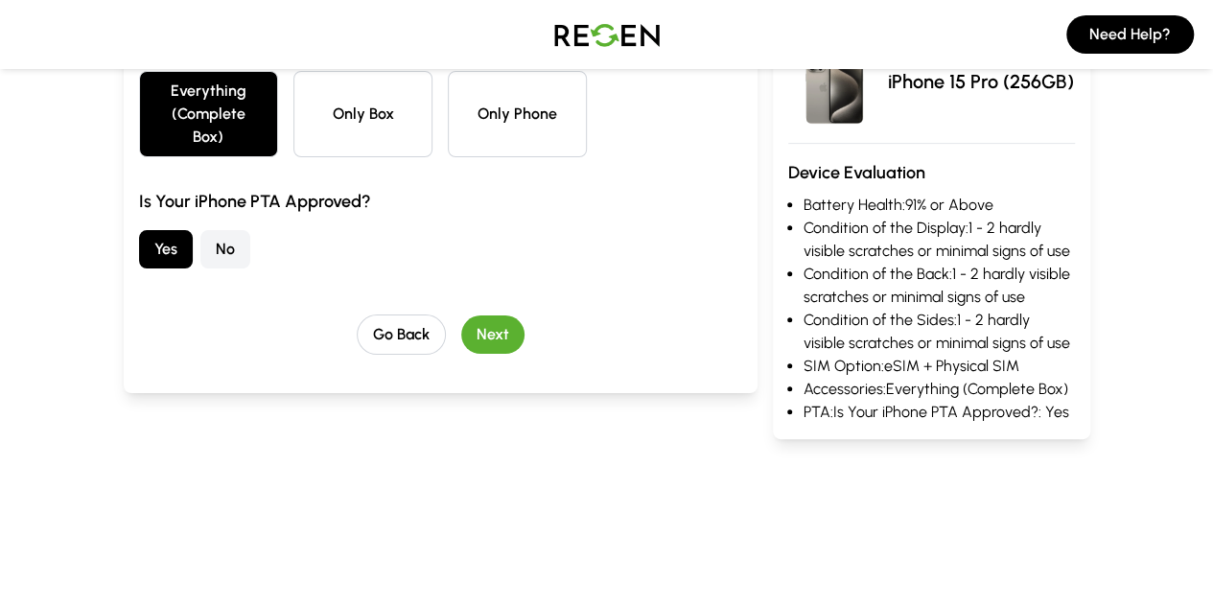
click at [461, 315] on button "Next" at bounding box center [492, 334] width 63 height 38
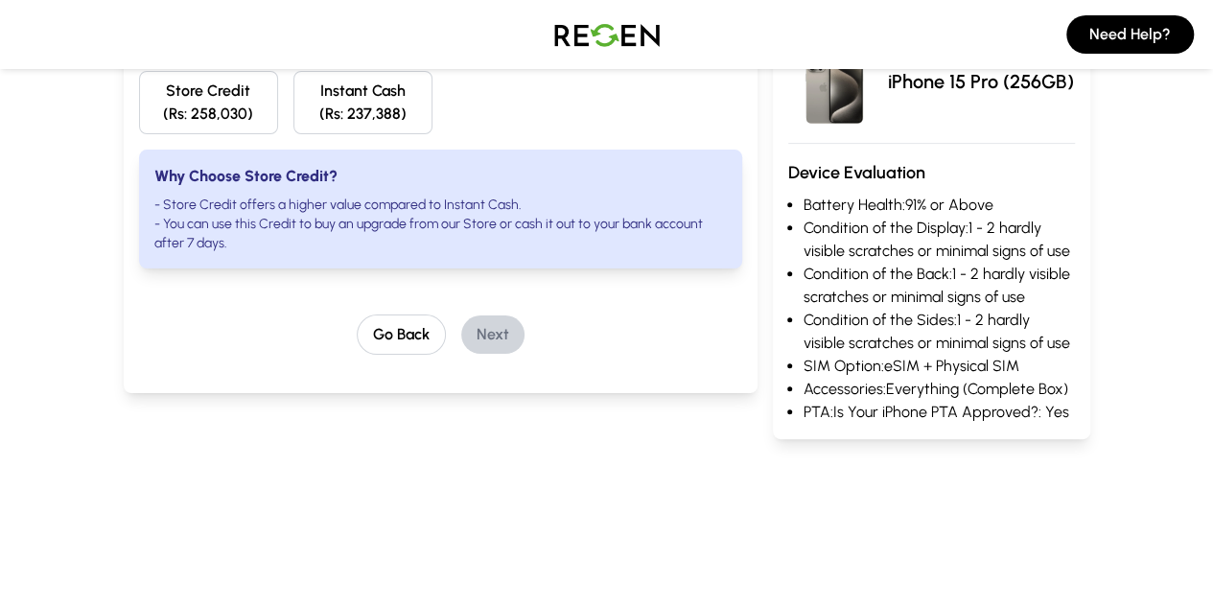
scroll to position [95, 0]
